Goal: Check status: Check status

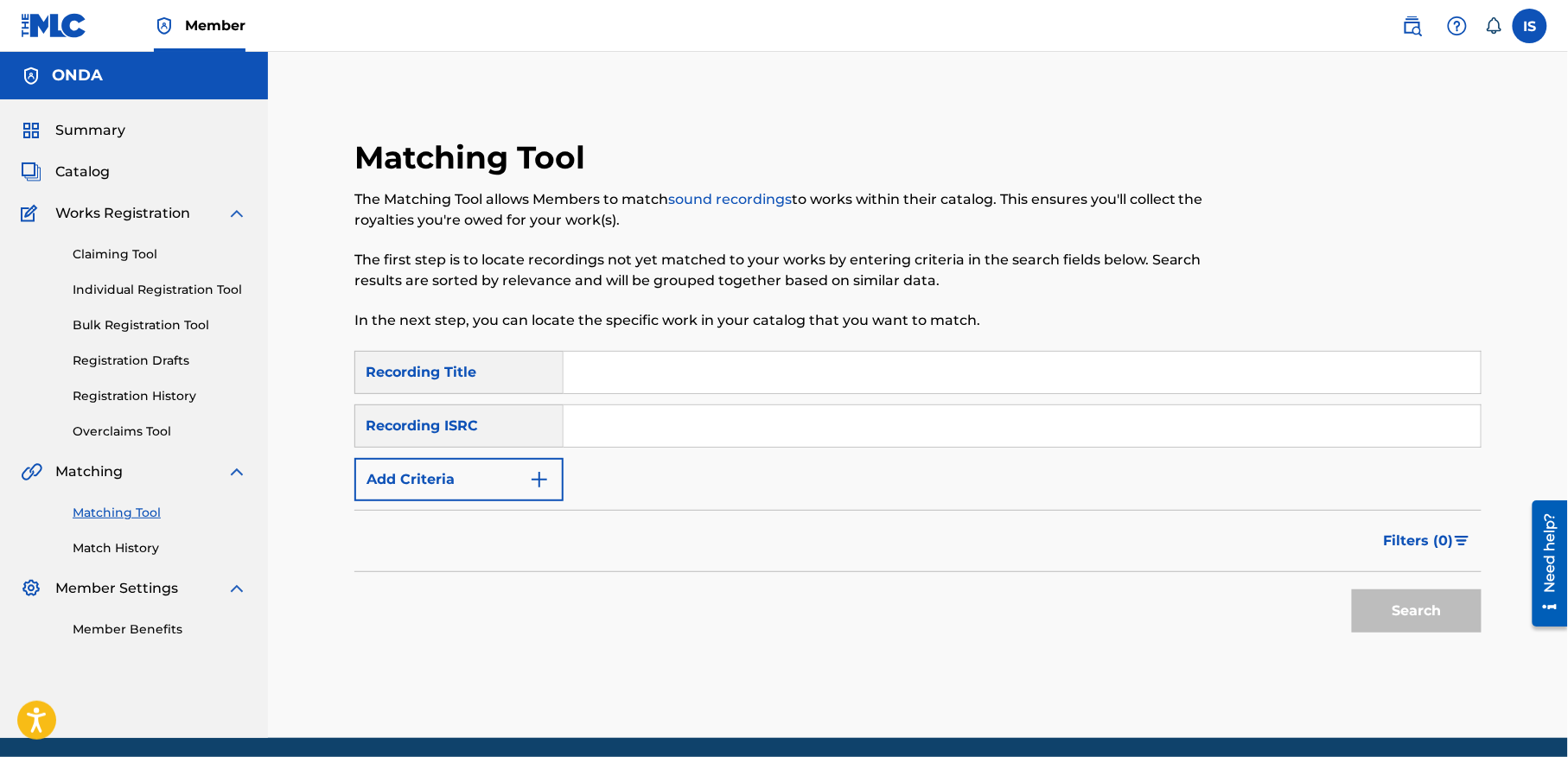
click at [73, 138] on span "Summary" at bounding box center [90, 130] width 70 height 20
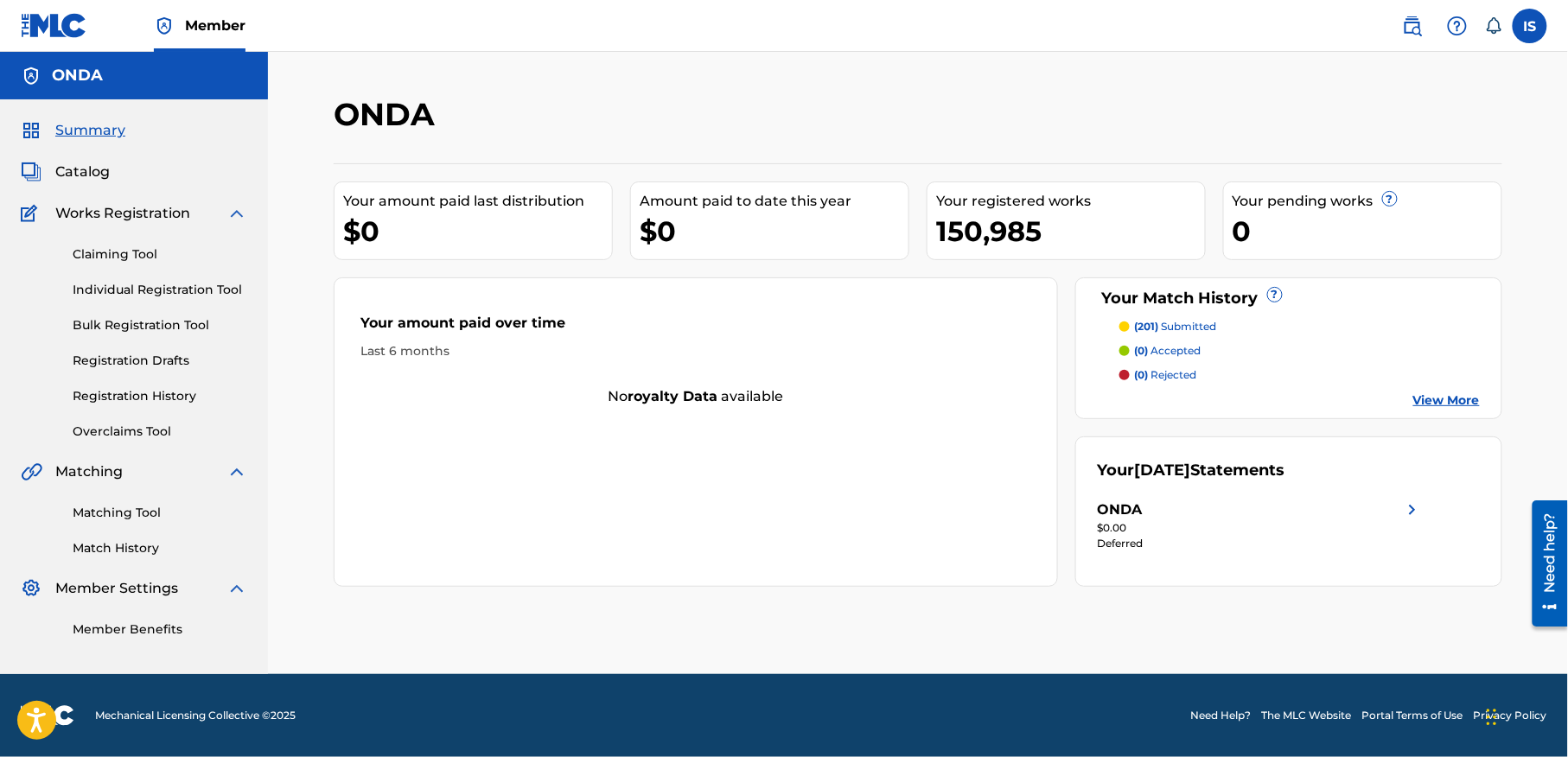
click at [1439, 394] on link "View More" at bounding box center [1446, 400] width 66 height 19
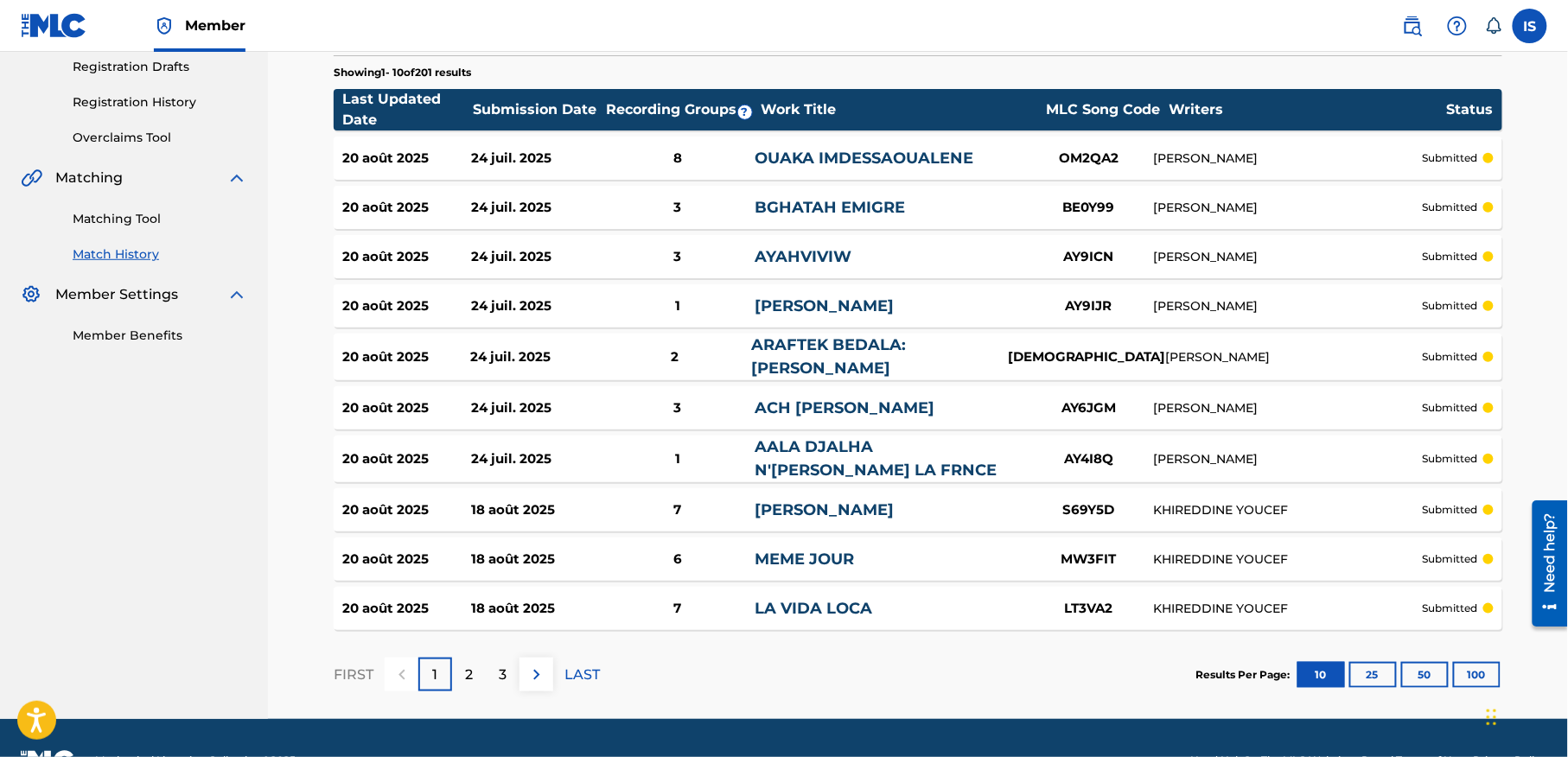
scroll to position [340, 0]
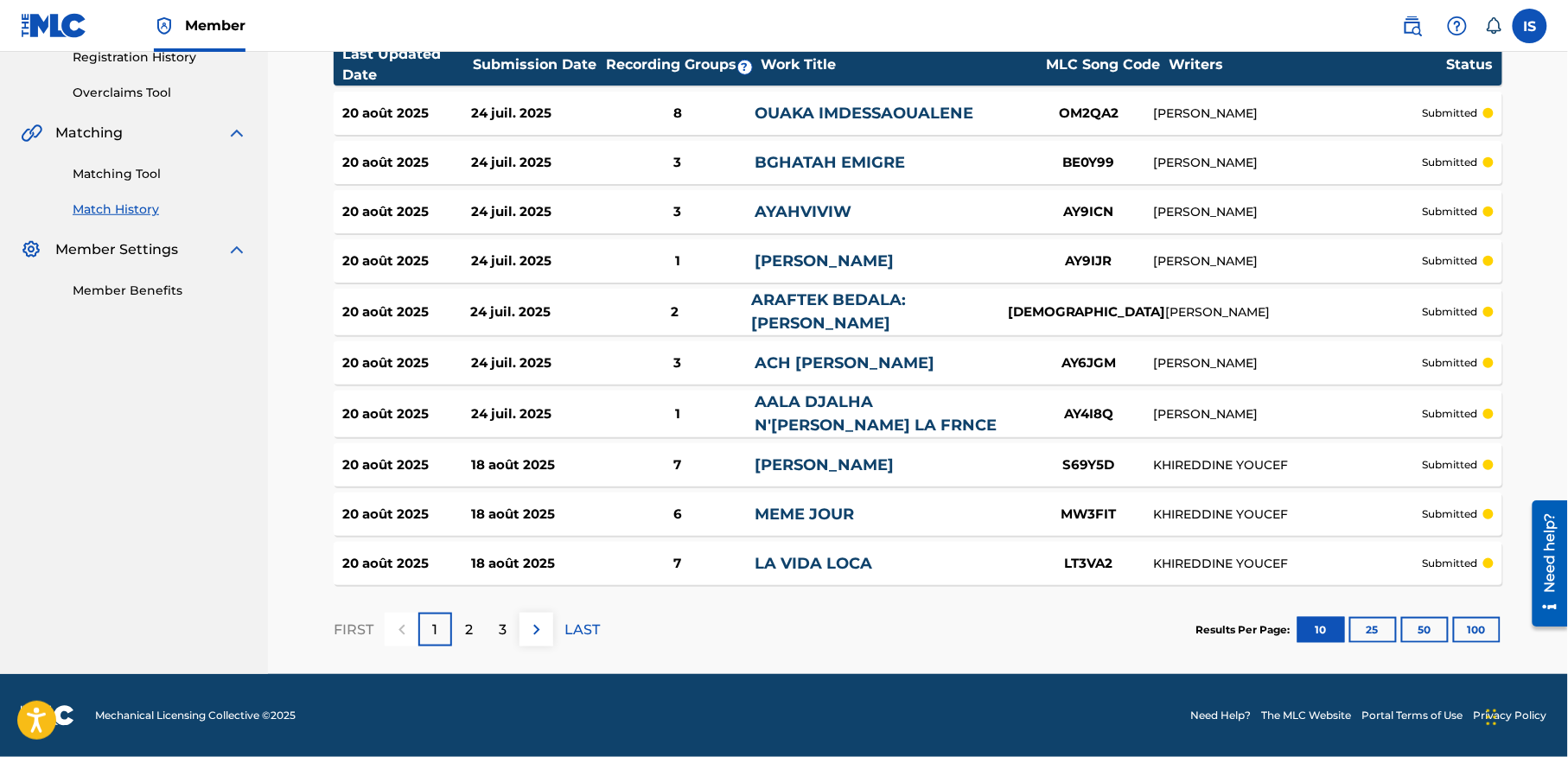
click at [474, 630] on div "2" at bounding box center [469, 629] width 34 height 34
click at [499, 632] on p "3" at bounding box center [503, 629] width 8 height 20
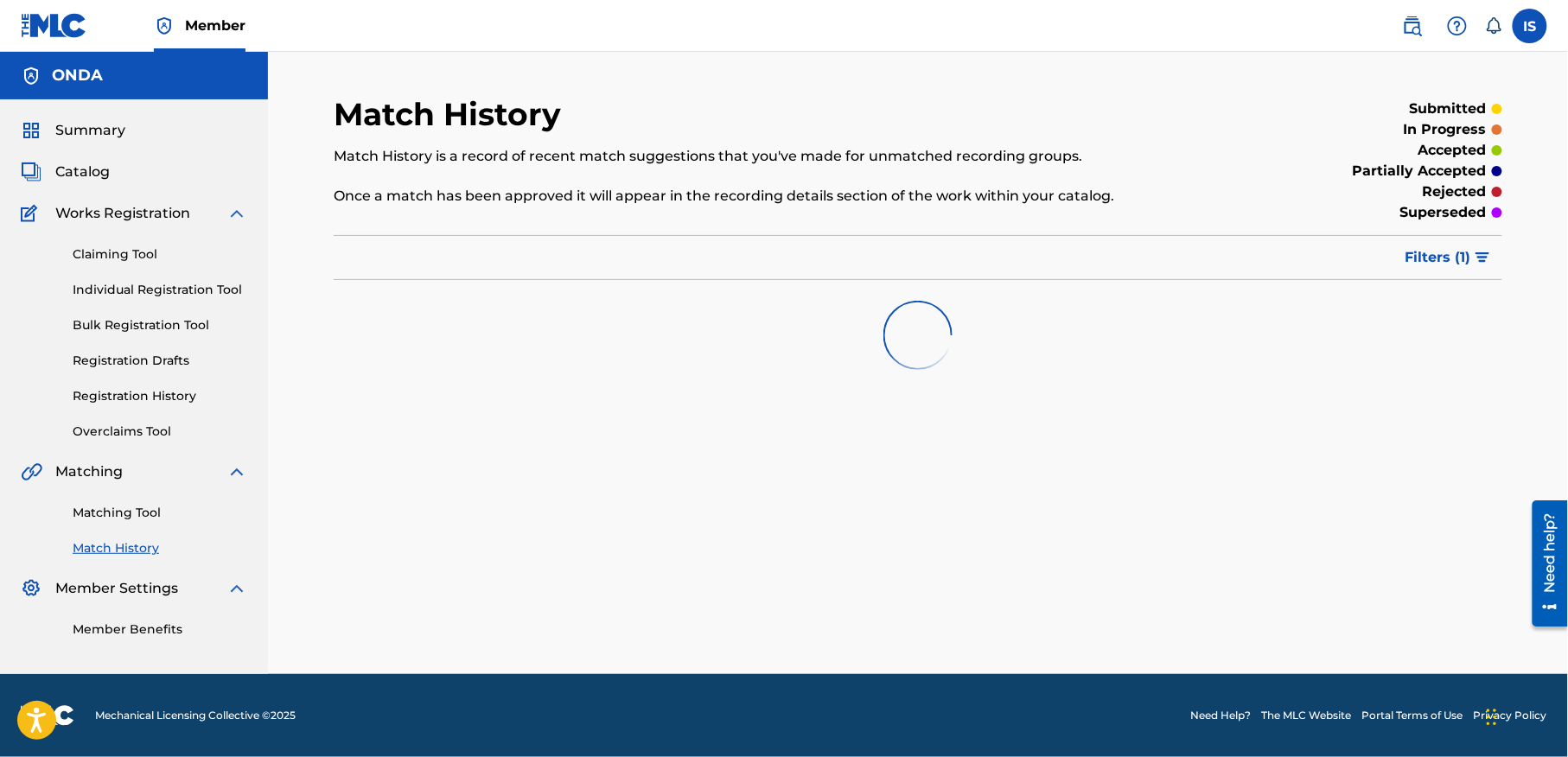
scroll to position [333, 0]
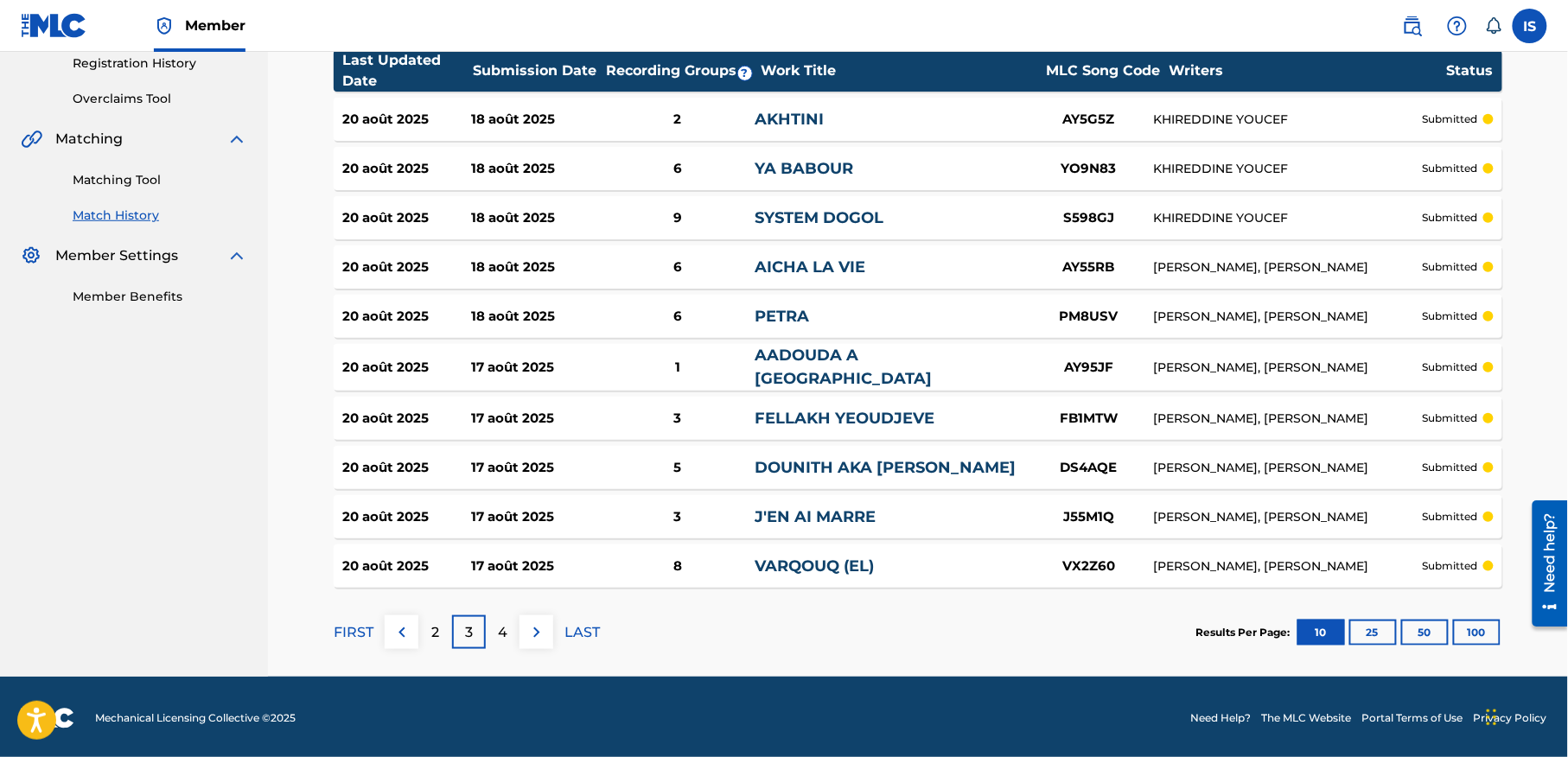
click at [505, 622] on p "4" at bounding box center [503, 631] width 10 height 20
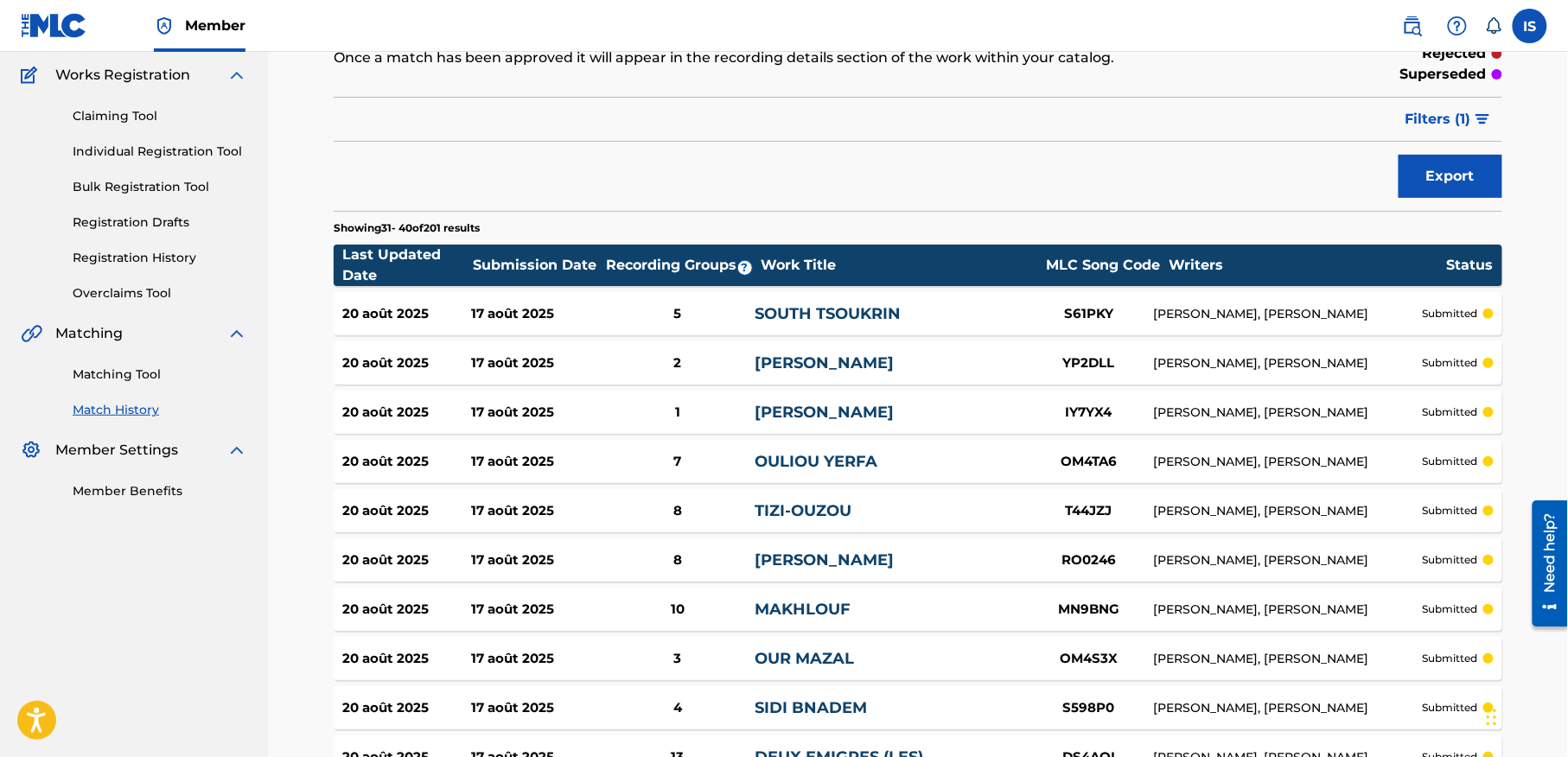
scroll to position [0, 0]
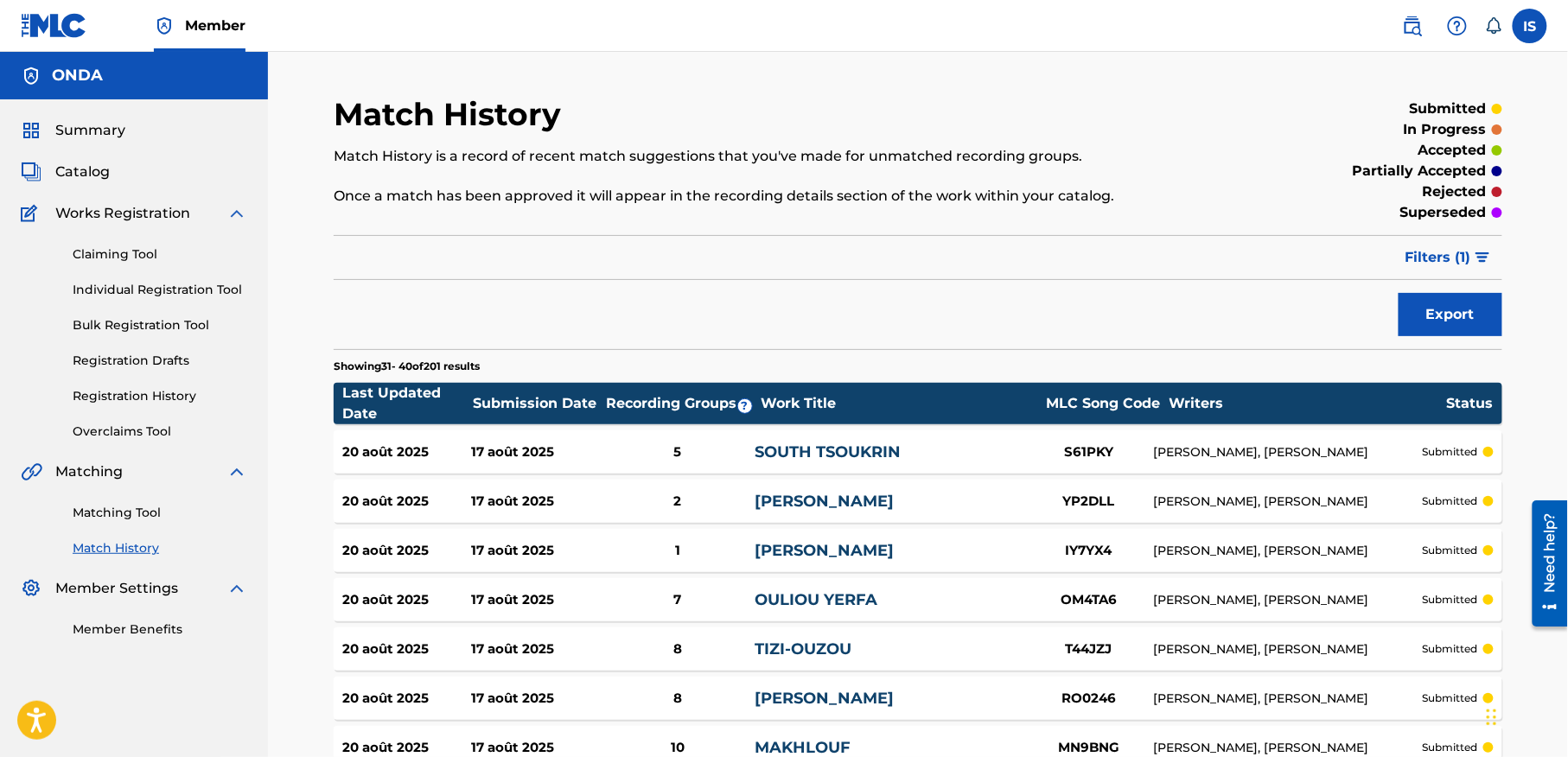
click at [85, 173] on span "Catalog" at bounding box center [83, 172] width 55 height 20
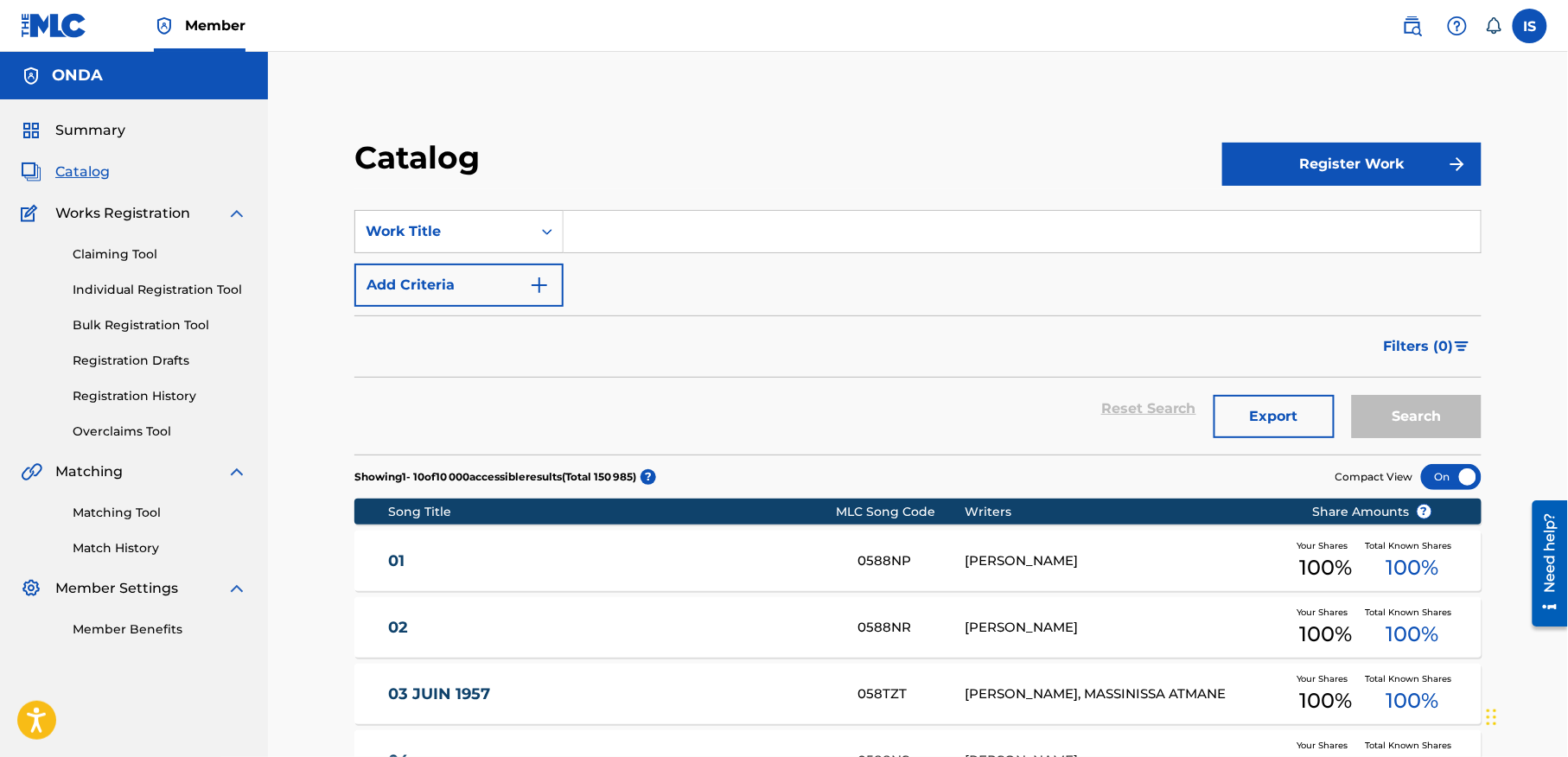
click at [131, 405] on link "Registration History" at bounding box center [159, 396] width 174 height 19
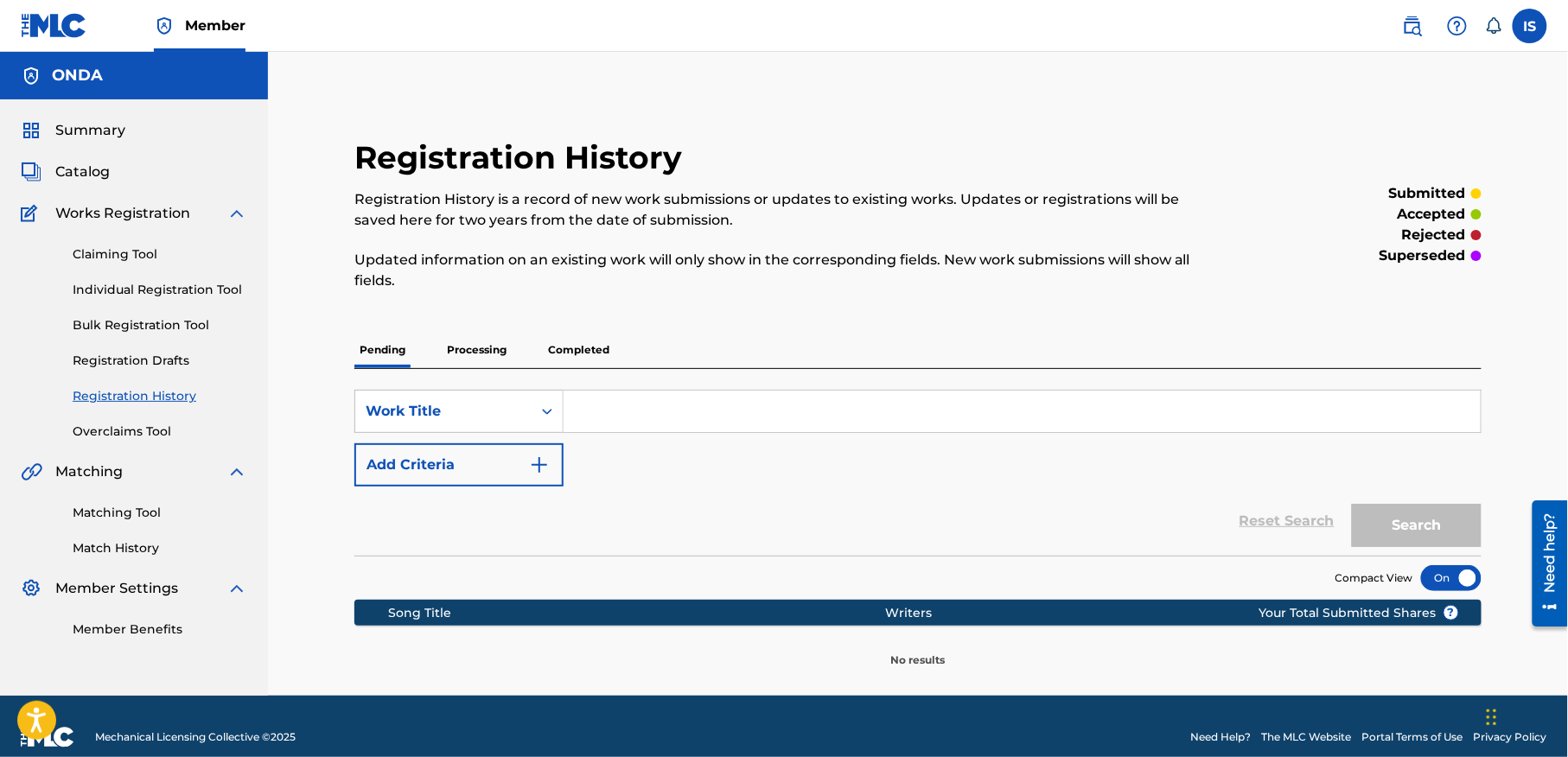
click at [481, 360] on p "Processing" at bounding box center [476, 349] width 70 height 36
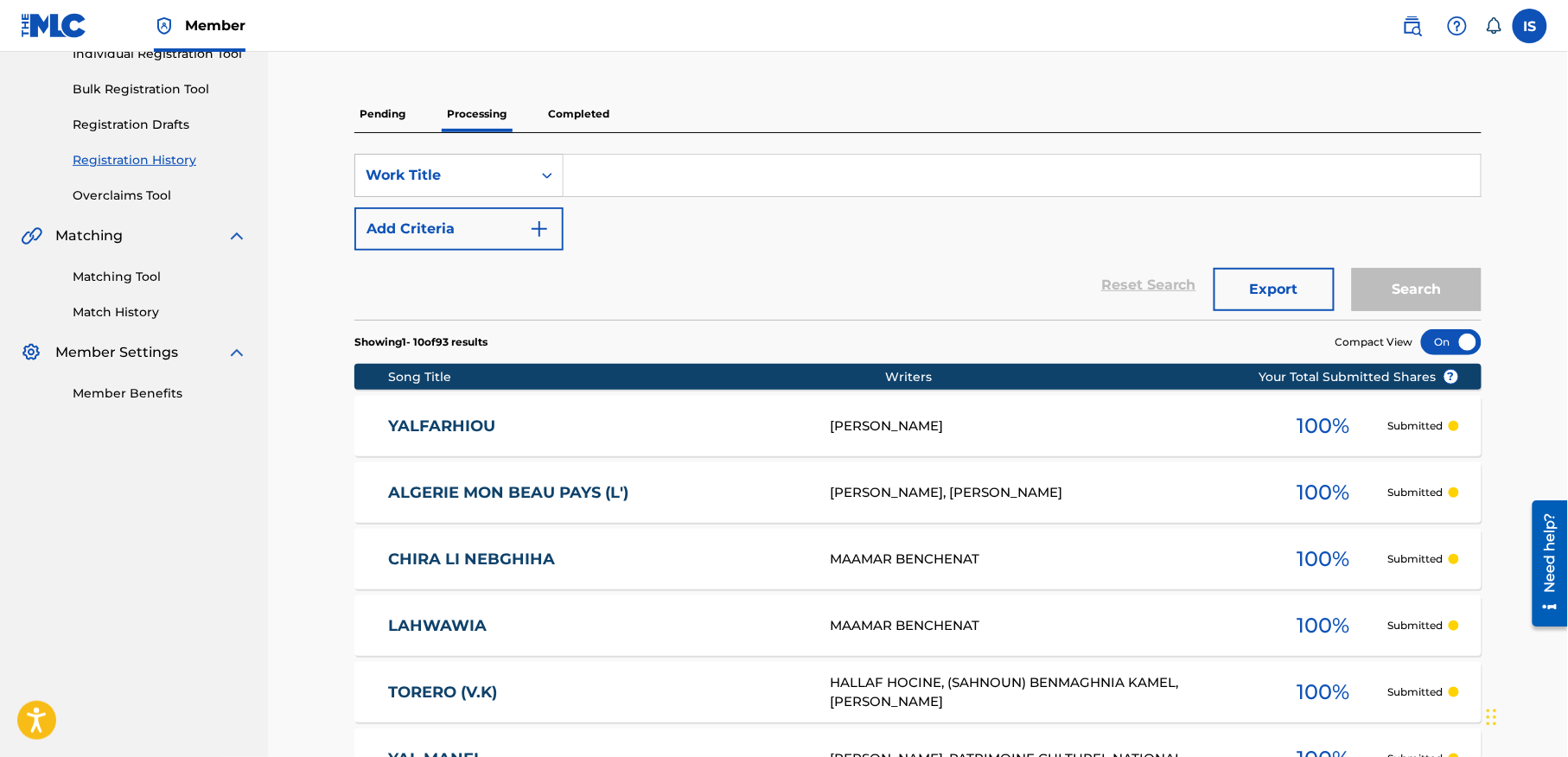
scroll to position [233, 0]
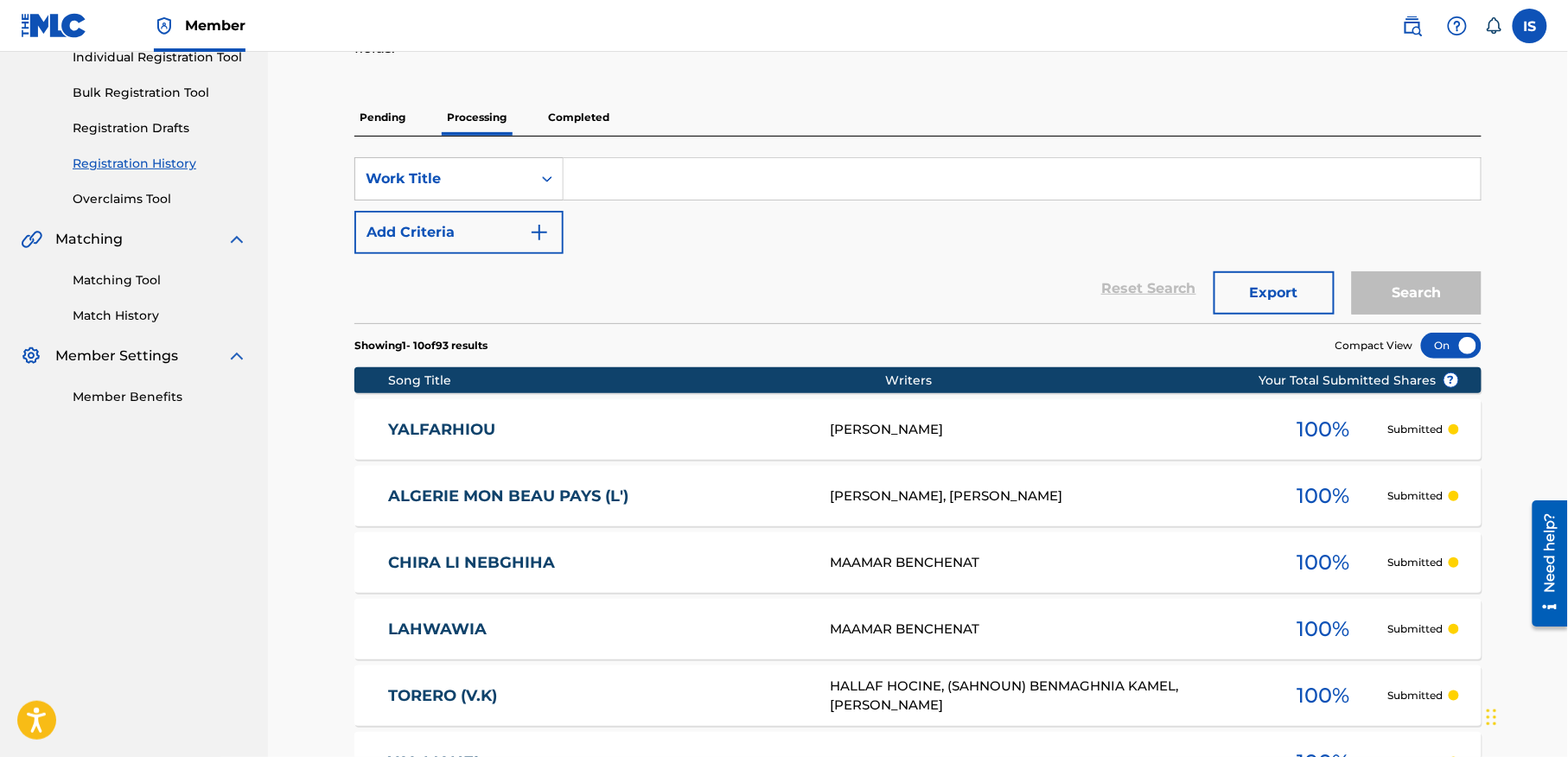
click at [569, 118] on p "Completed" at bounding box center [578, 117] width 72 height 36
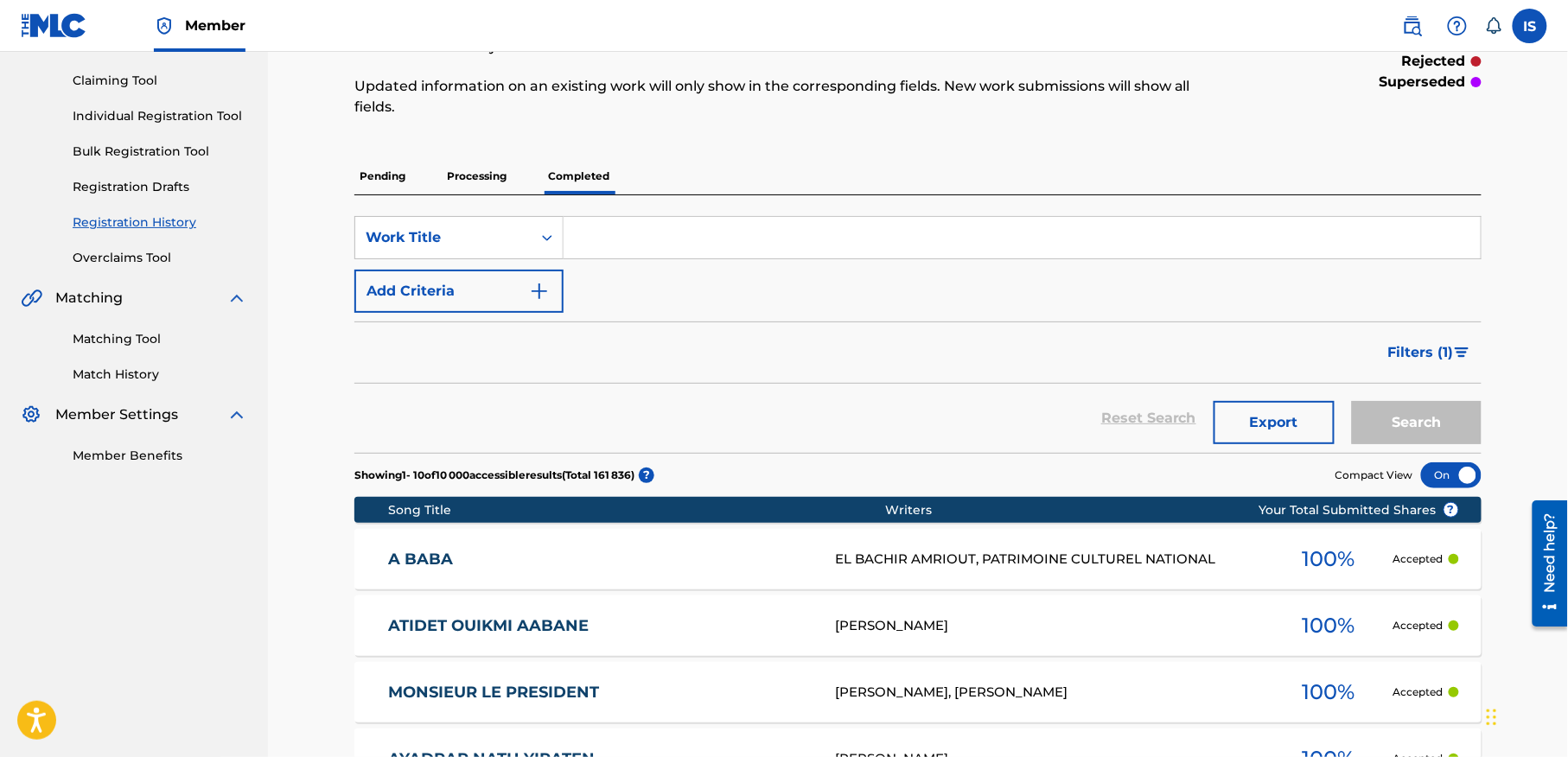
scroll to position [264, 0]
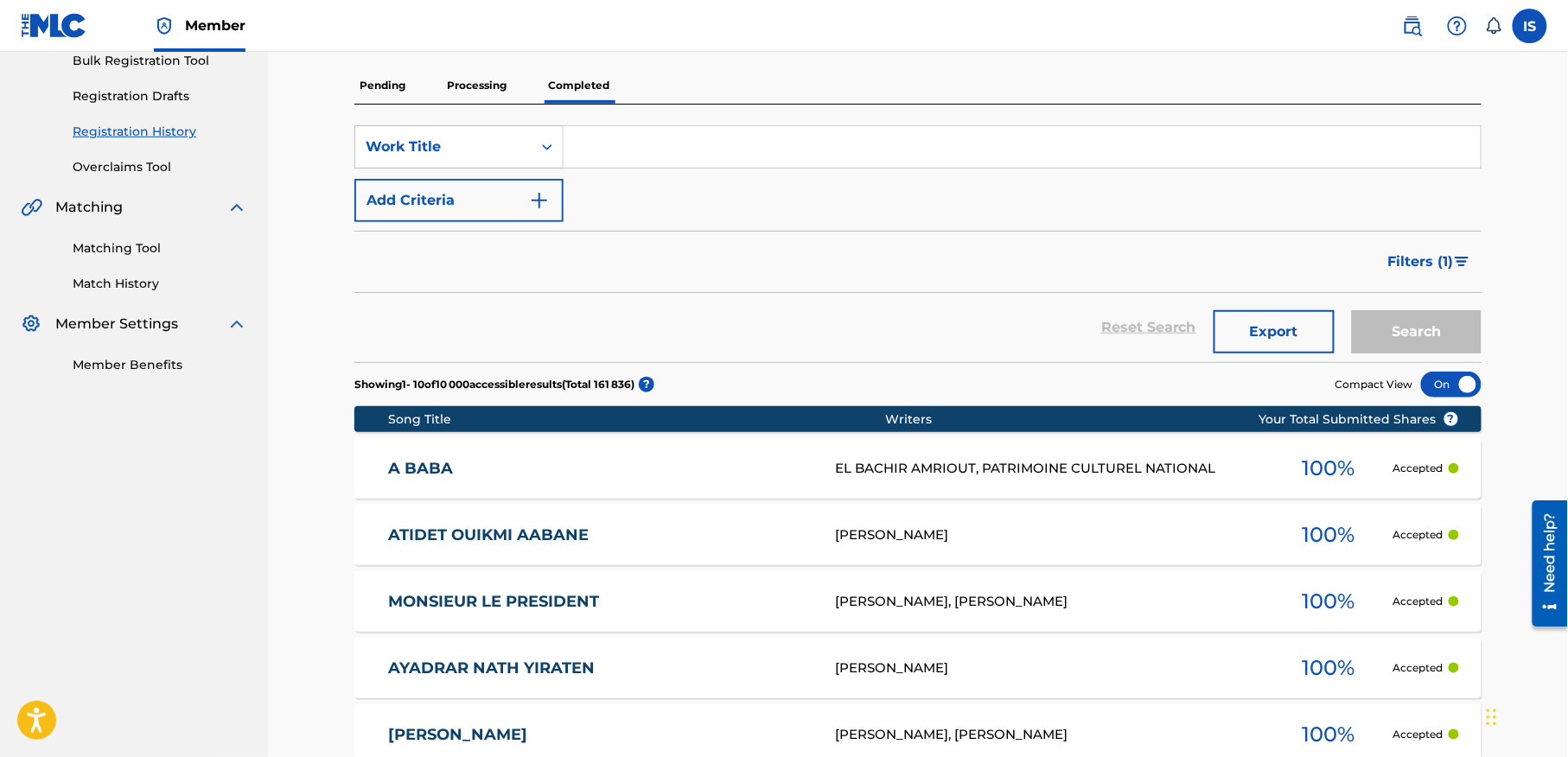
click at [1414, 260] on span "Filters ( 1 )" at bounding box center [1420, 261] width 65 height 20
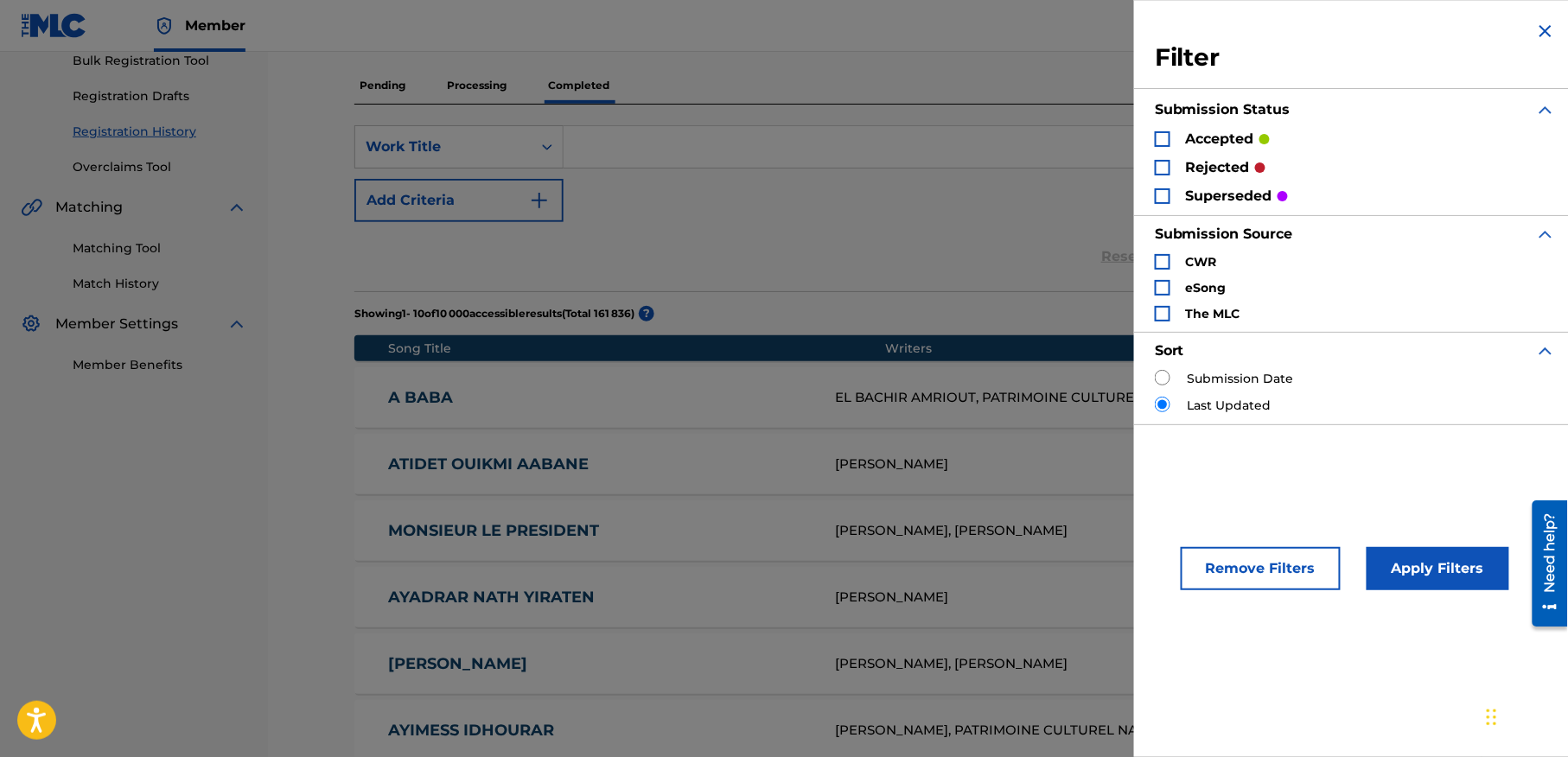
click at [1225, 170] on p "rejected" at bounding box center [1218, 167] width 64 height 20
click at [1159, 164] on div "Search Form" at bounding box center [1163, 168] width 16 height 16
click at [1159, 164] on img "Search Form" at bounding box center [1163, 168] width 12 height 12
click at [1159, 164] on div "Search Form" at bounding box center [1163, 168] width 16 height 16
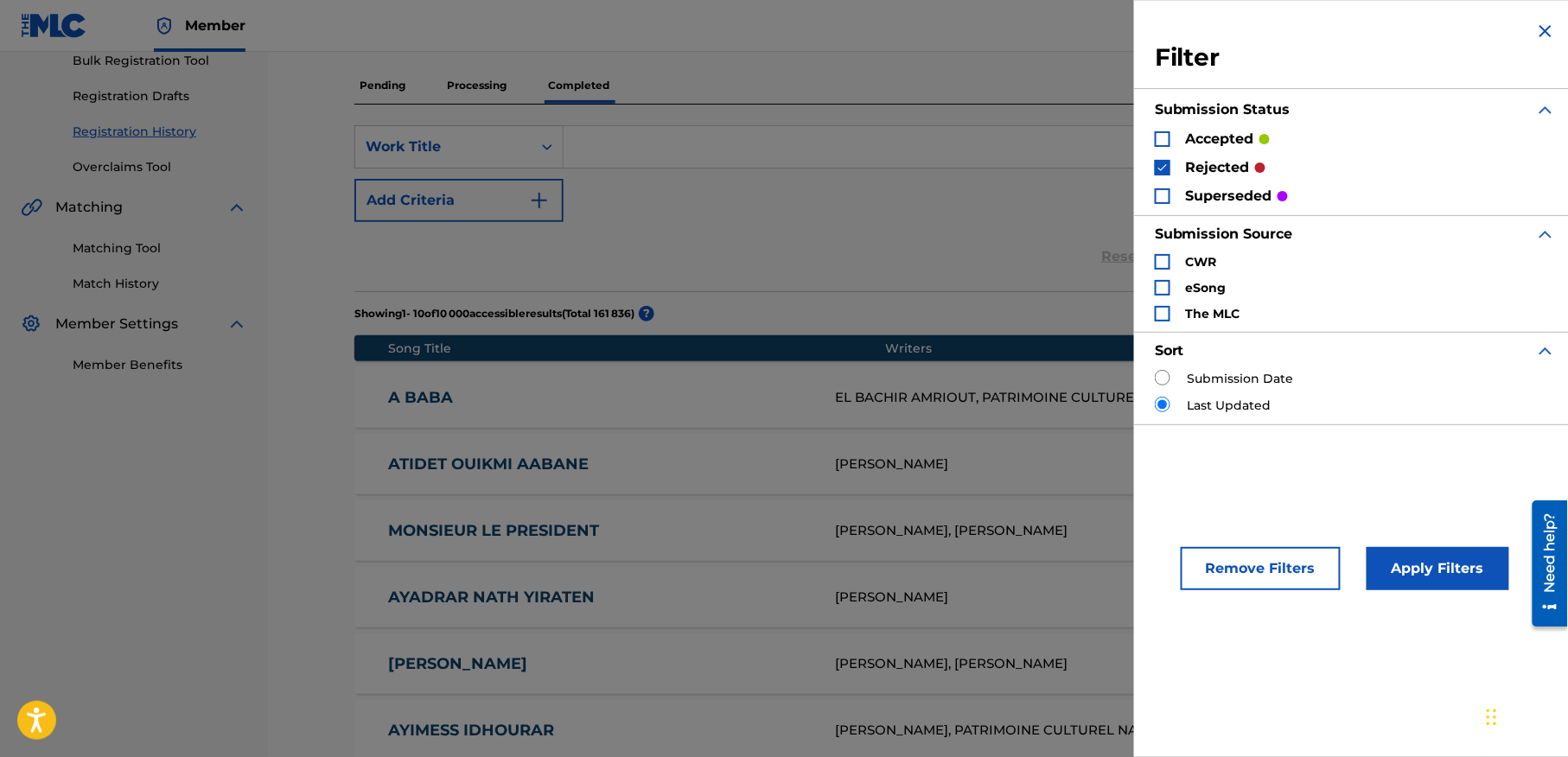
click at [1431, 561] on button "Apply Filters" at bounding box center [1437, 568] width 142 height 43
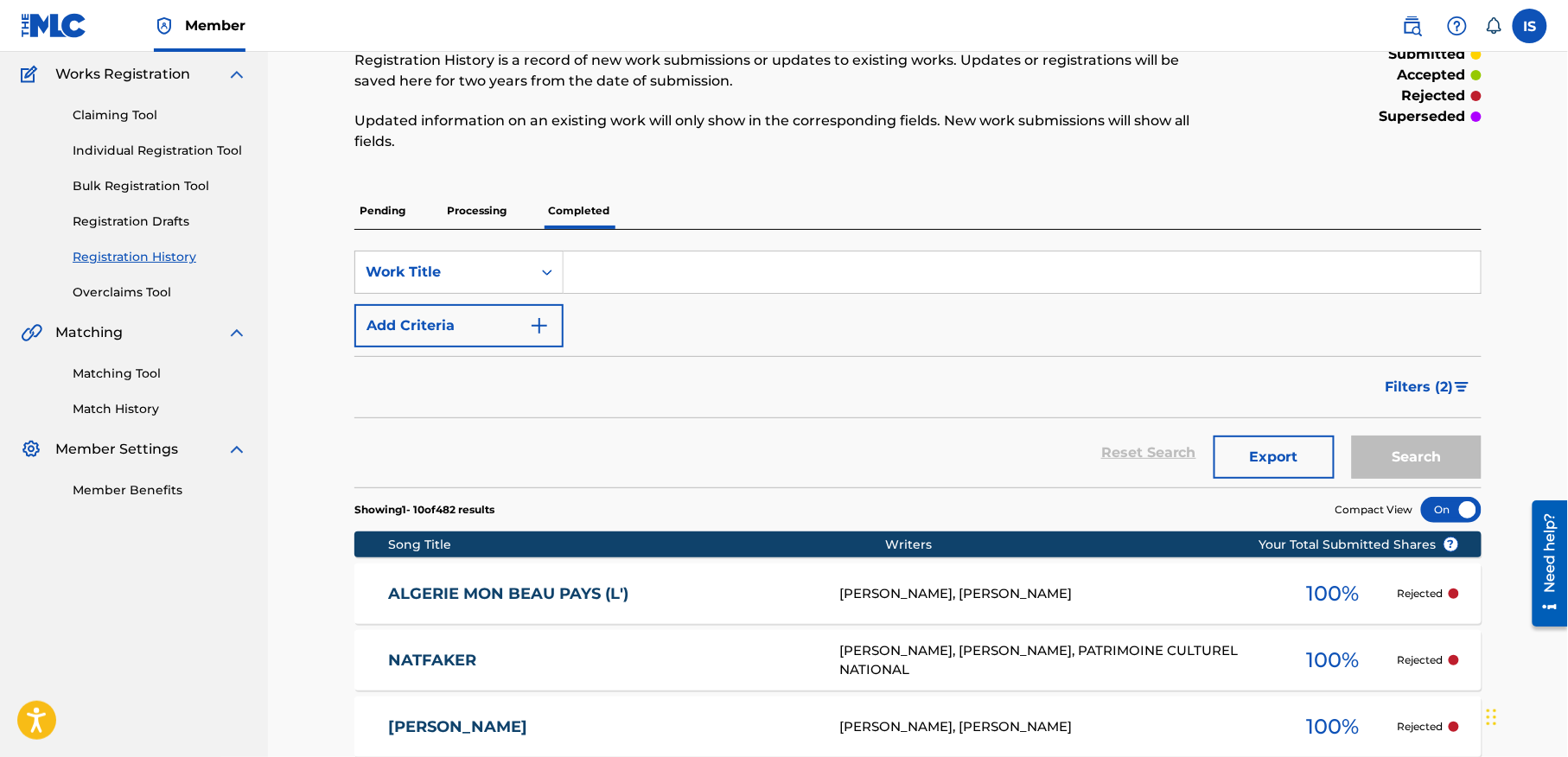
scroll to position [141, 0]
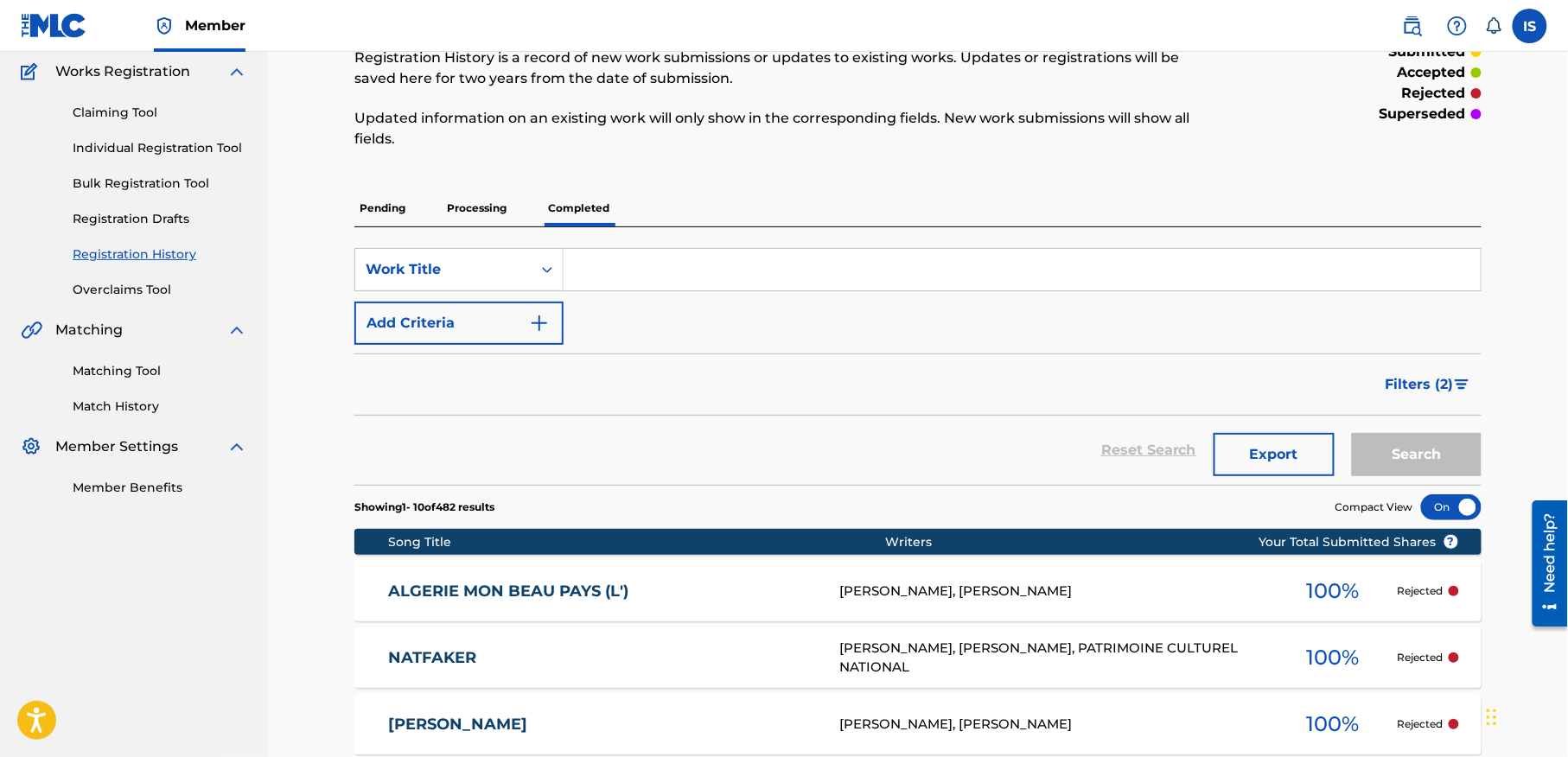
click at [1436, 385] on span "Filters ( 2 )" at bounding box center [1419, 384] width 68 height 20
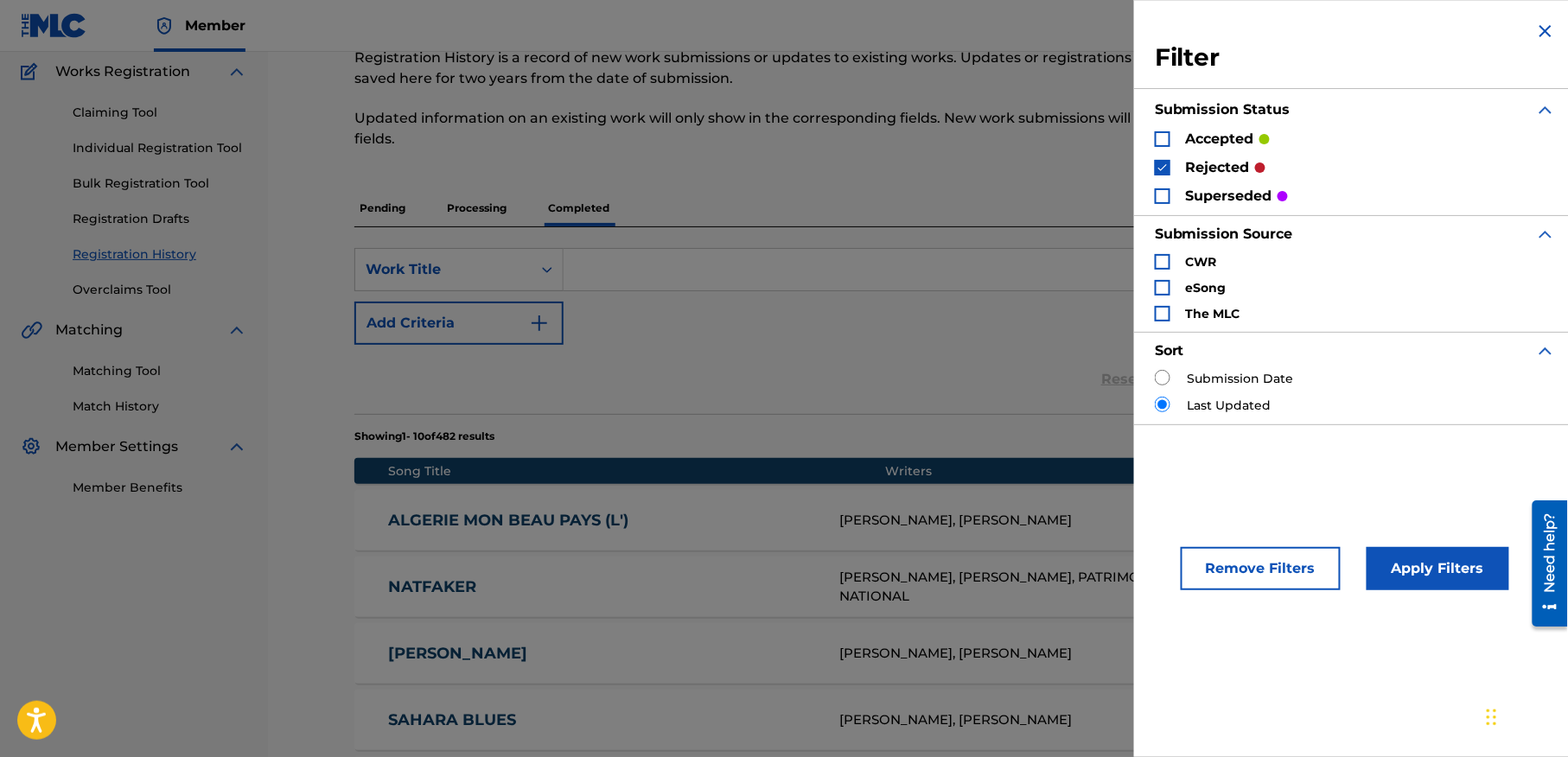
click at [1163, 166] on img "Search Form" at bounding box center [1163, 168] width 12 height 12
click at [1164, 192] on div "Search Form" at bounding box center [1163, 196] width 16 height 16
click at [1438, 553] on button "Apply Filters" at bounding box center [1437, 568] width 142 height 43
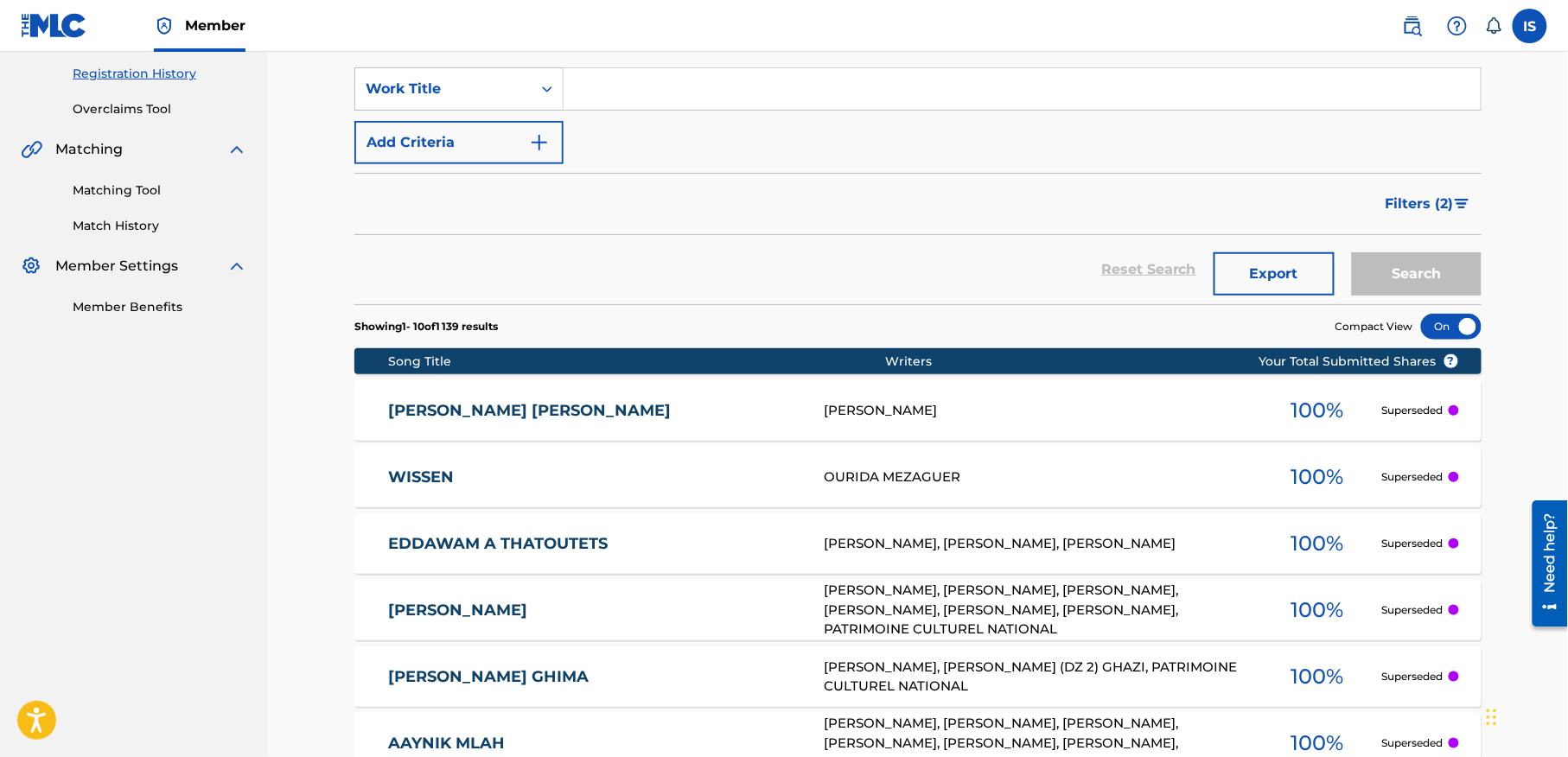
scroll to position [325, 0]
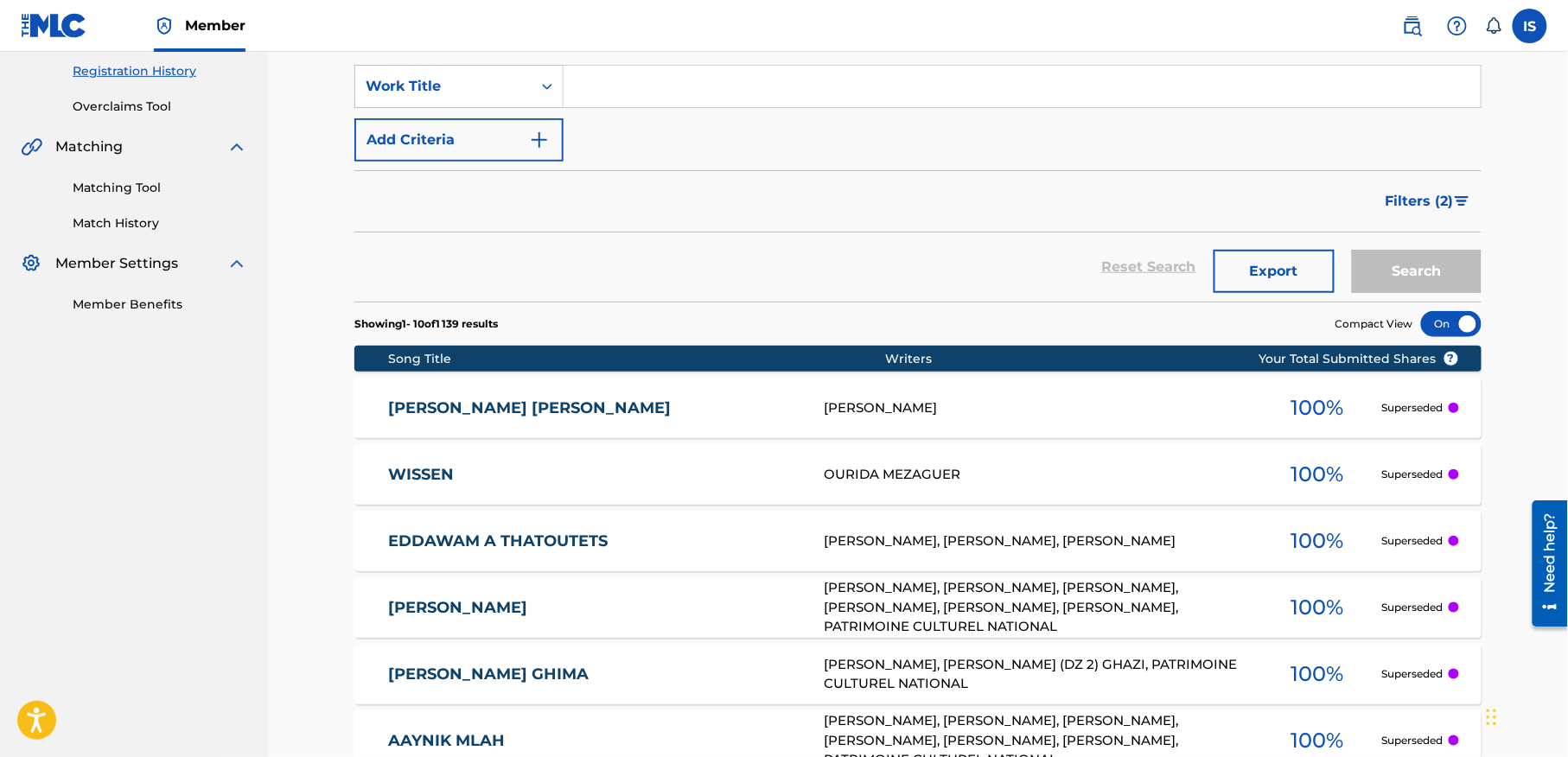
click at [1414, 197] on span "Filters ( 2 )" at bounding box center [1419, 201] width 68 height 20
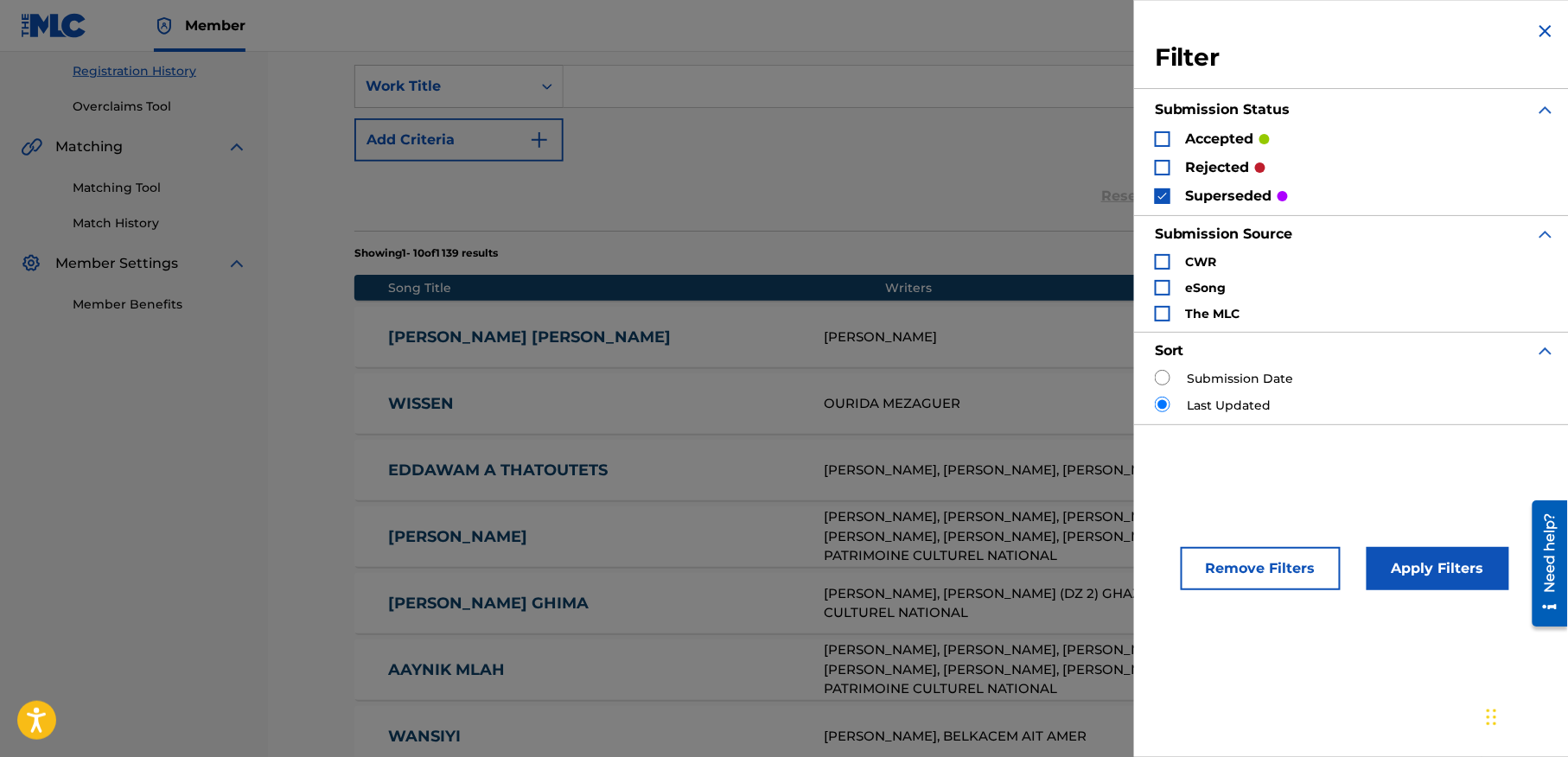
click at [1163, 132] on div "Search Form" at bounding box center [1163, 139] width 16 height 16
click at [1165, 191] on img "Search Form" at bounding box center [1163, 196] width 12 height 12
click at [1427, 554] on button "Apply Filters" at bounding box center [1437, 568] width 142 height 43
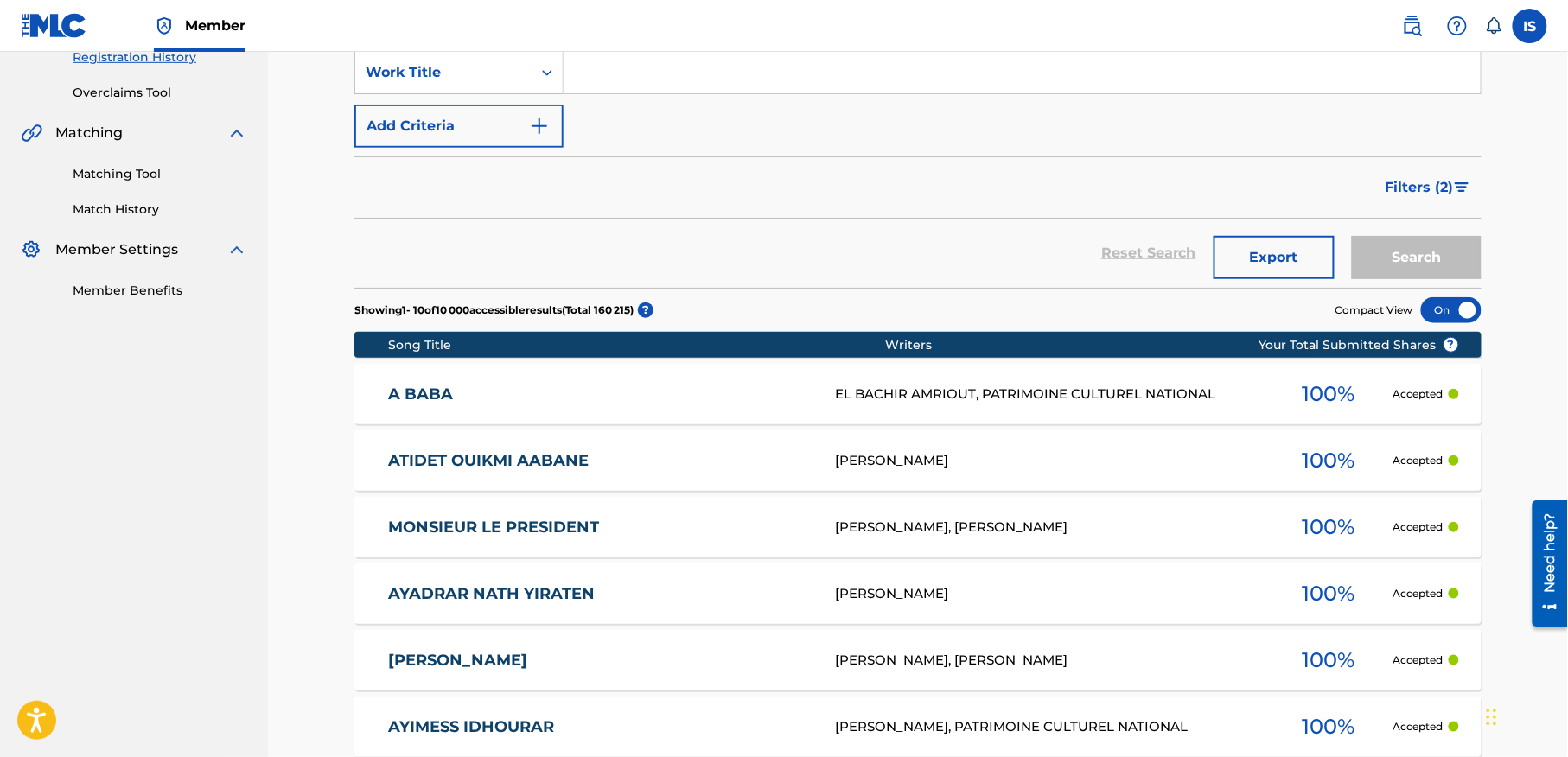
scroll to position [679, 0]
